Goal: Task Accomplishment & Management: Manage account settings

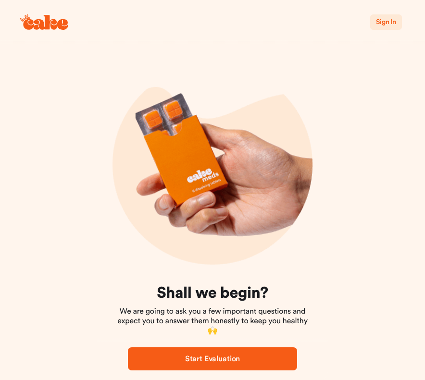
scroll to position [32, 0]
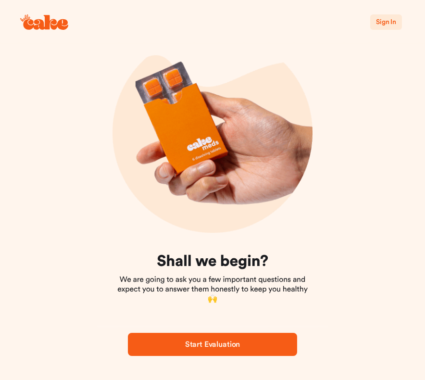
click at [390, 25] on span "Sign In" at bounding box center [386, 22] width 20 height 7
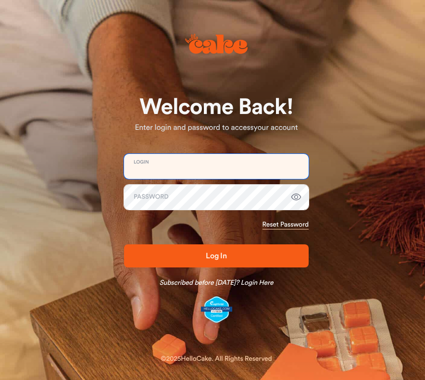
click at [156, 163] on input "email" at bounding box center [216, 166] width 185 height 25
type input "**********"
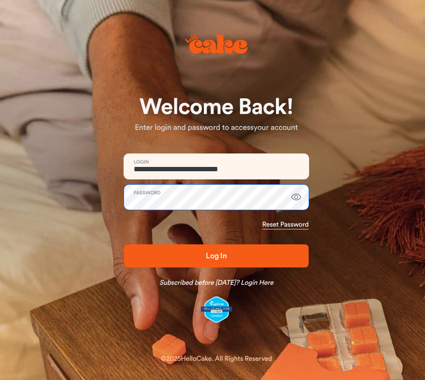
click at [124, 244] on button "Log In" at bounding box center [216, 255] width 185 height 23
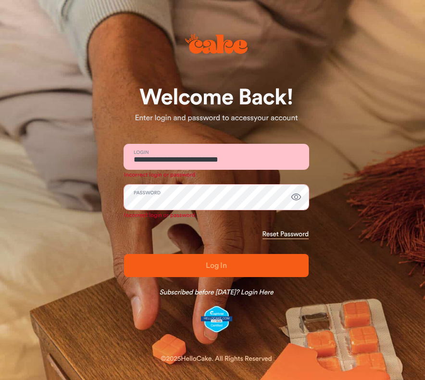
click at [299, 195] on icon "button" at bounding box center [296, 197] width 12 height 12
